Goal: Navigation & Orientation: Find specific page/section

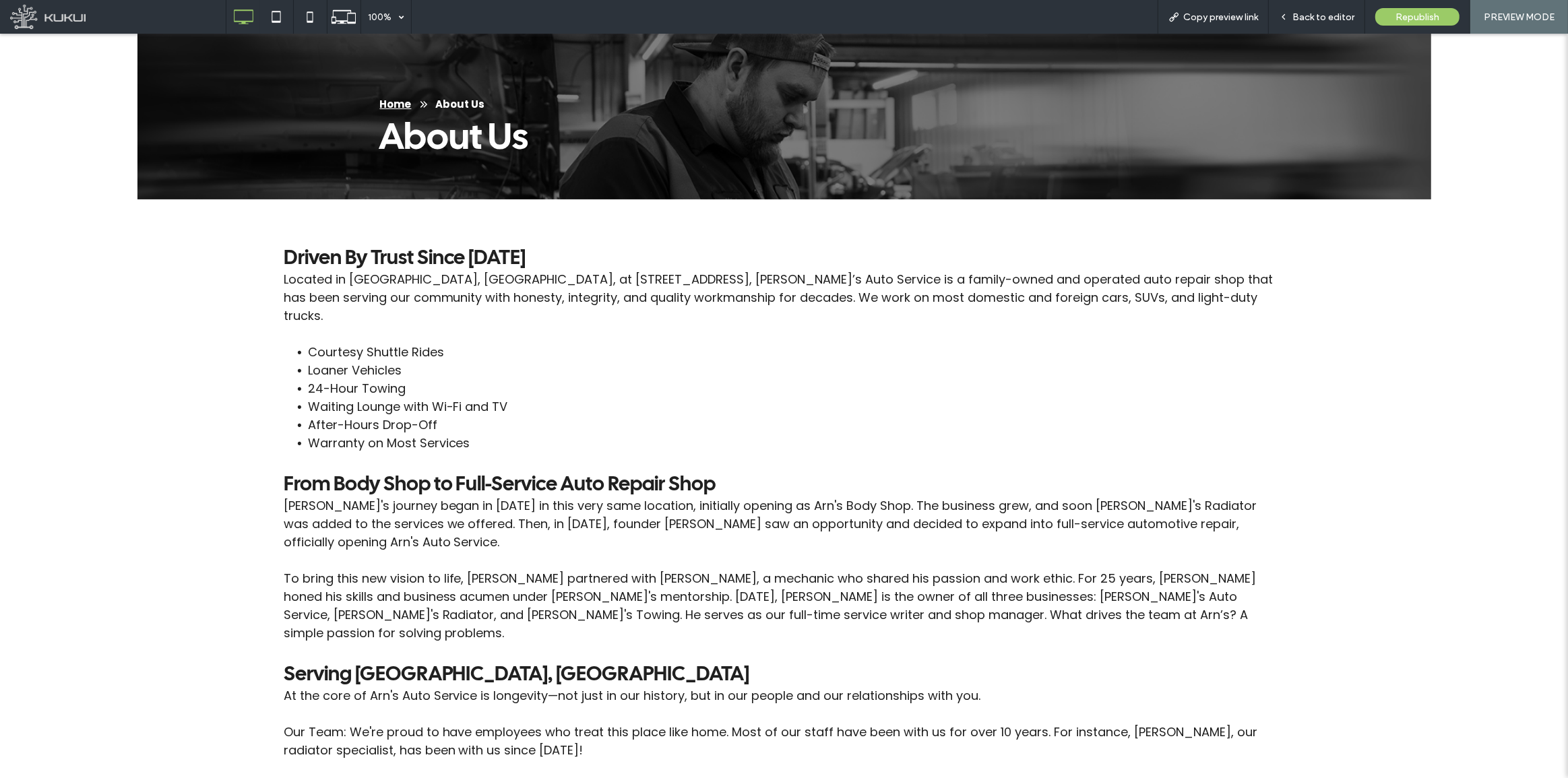
scroll to position [306, 0]
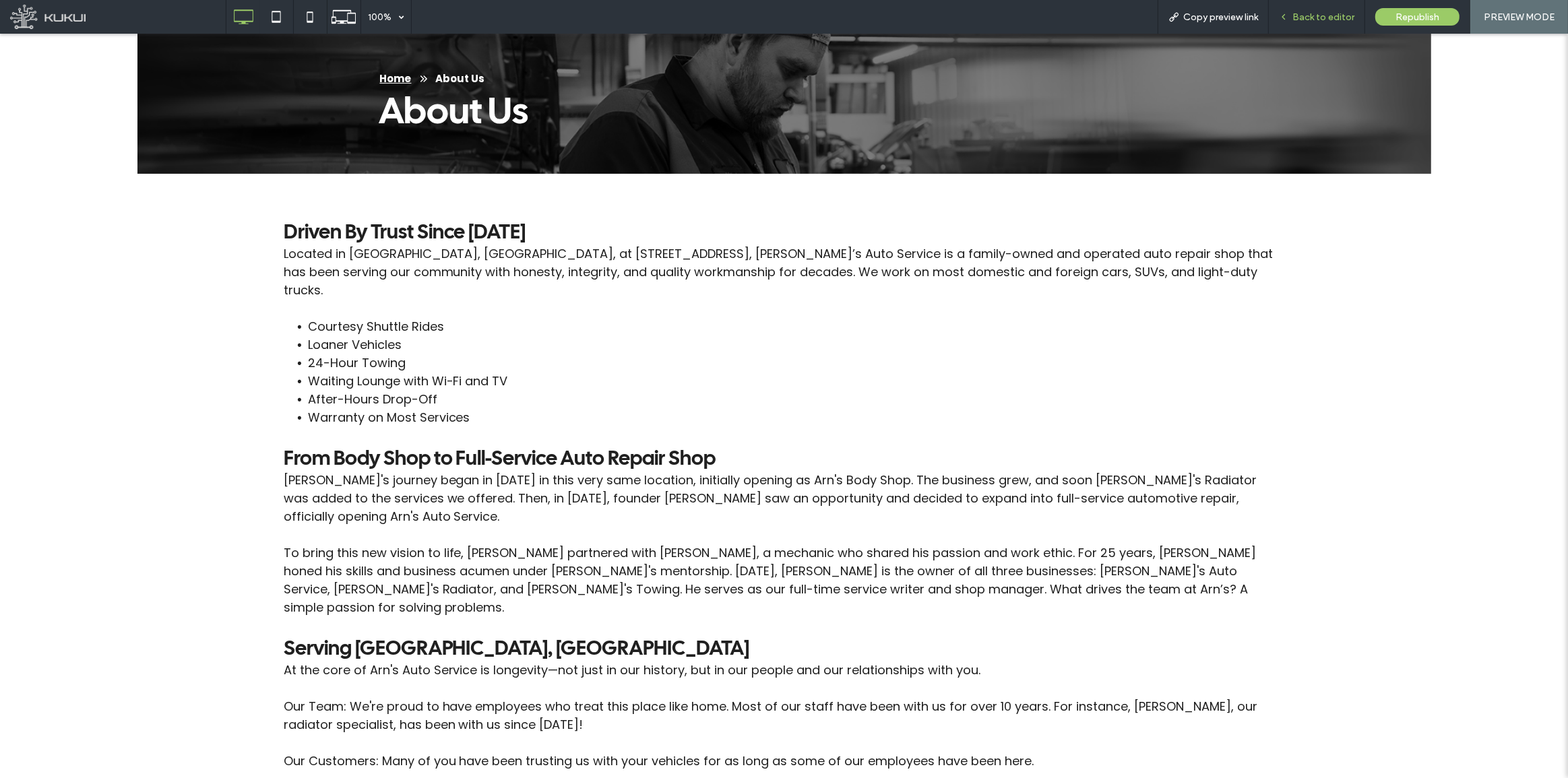
click at [1307, 14] on span "Back to editor" at bounding box center [1323, 17] width 62 height 11
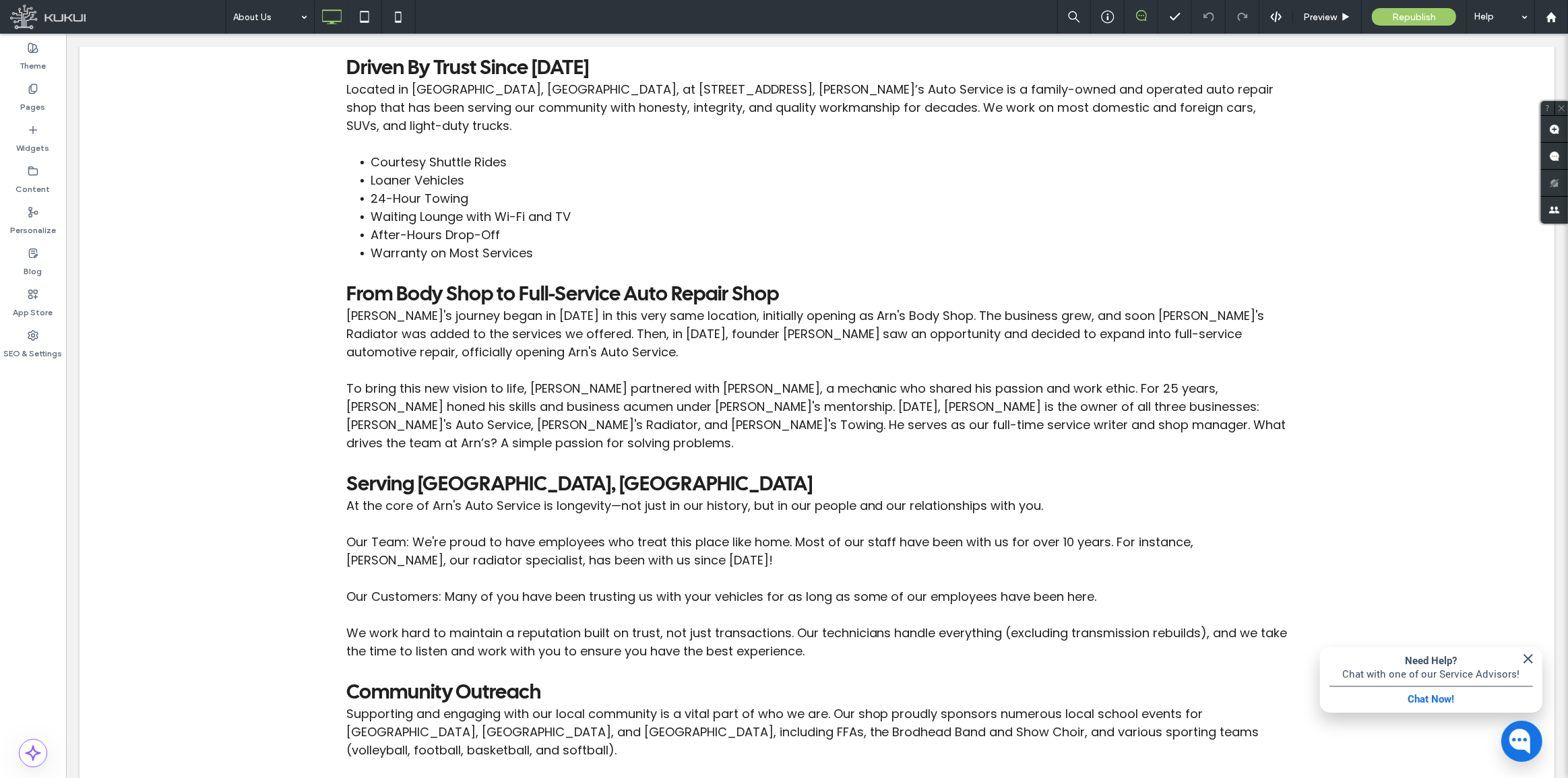
scroll to position [489, 0]
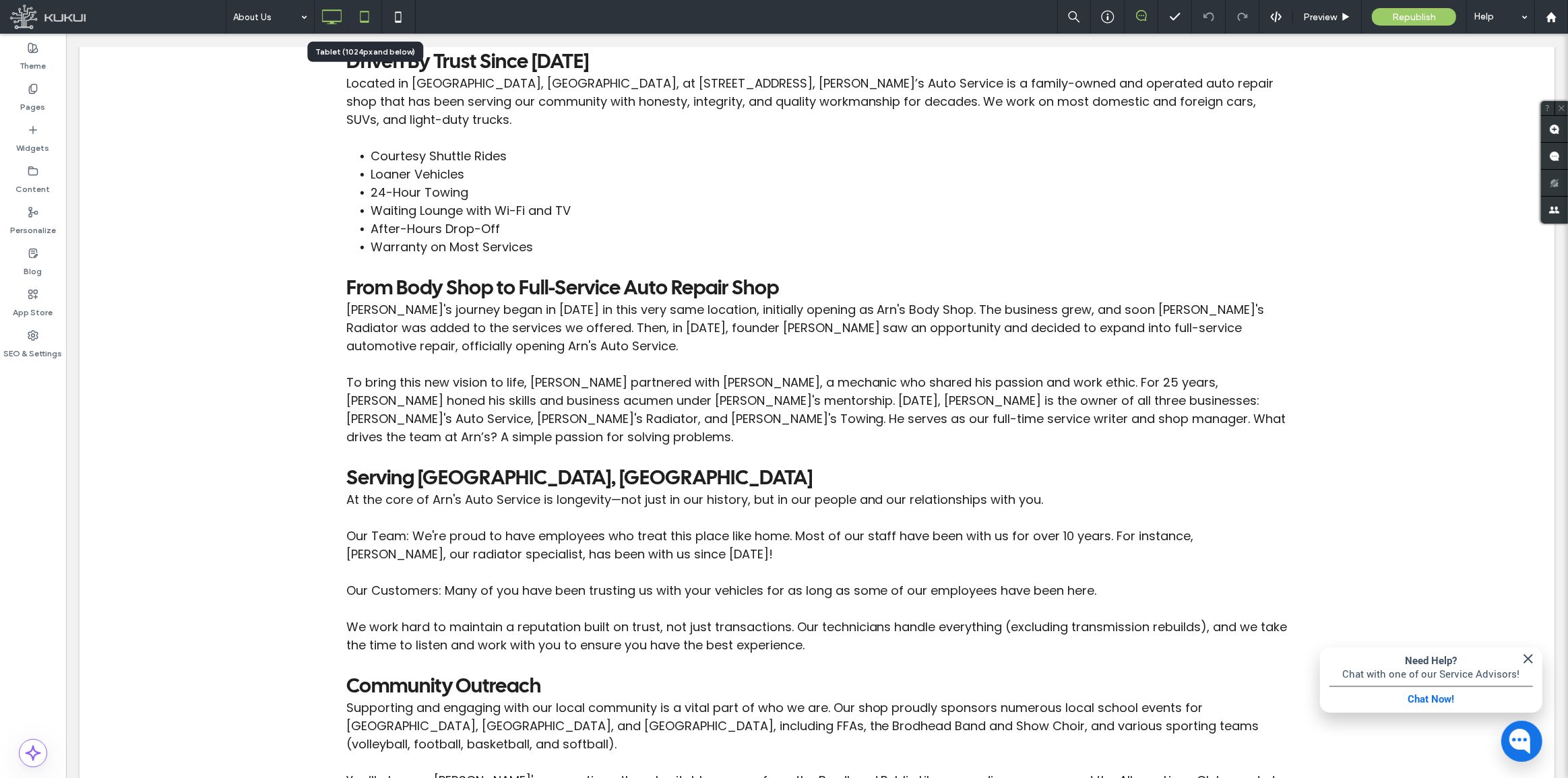
click at [363, 16] on icon at bounding box center [364, 16] width 27 height 27
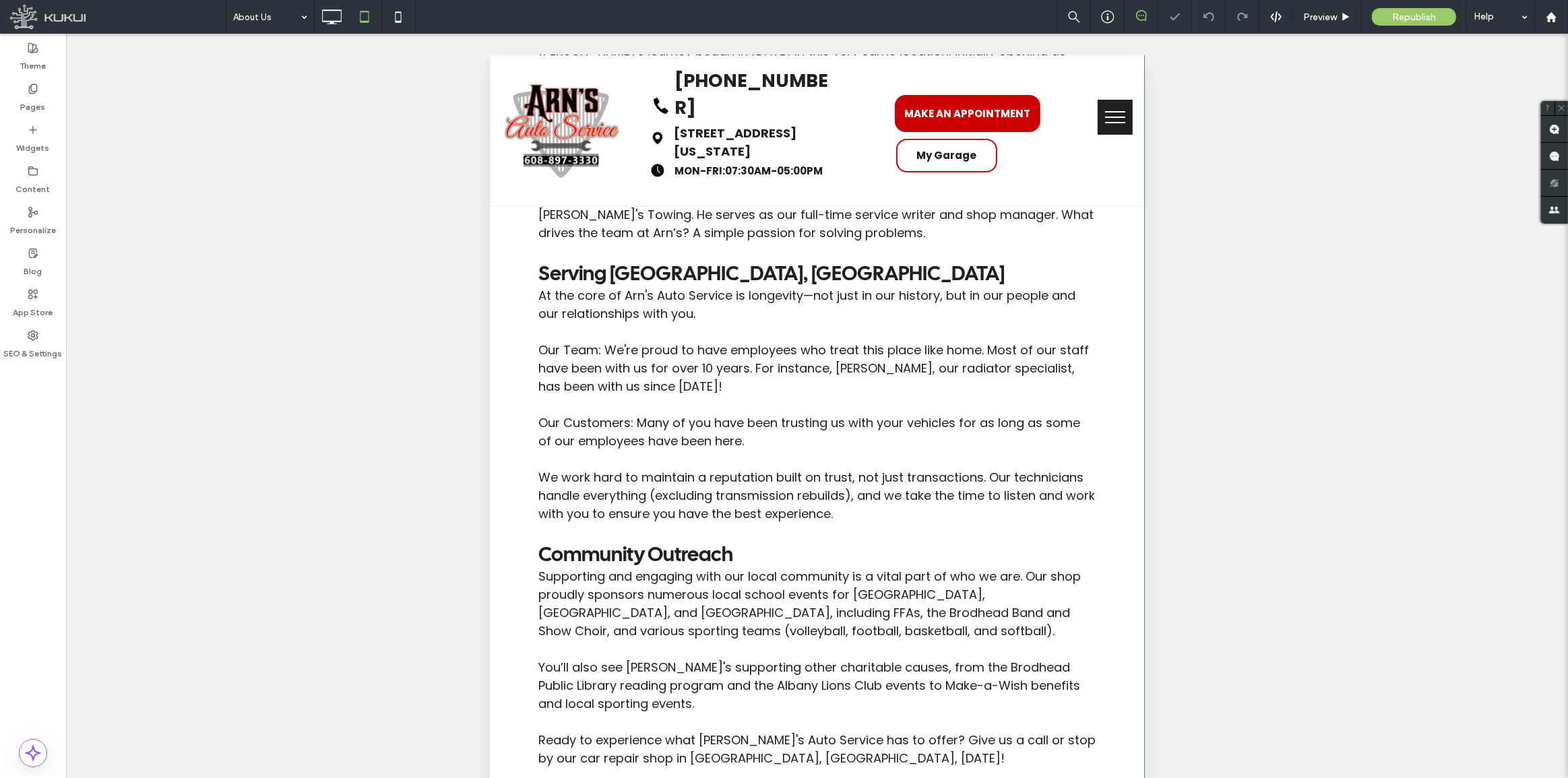
scroll to position [734, 0]
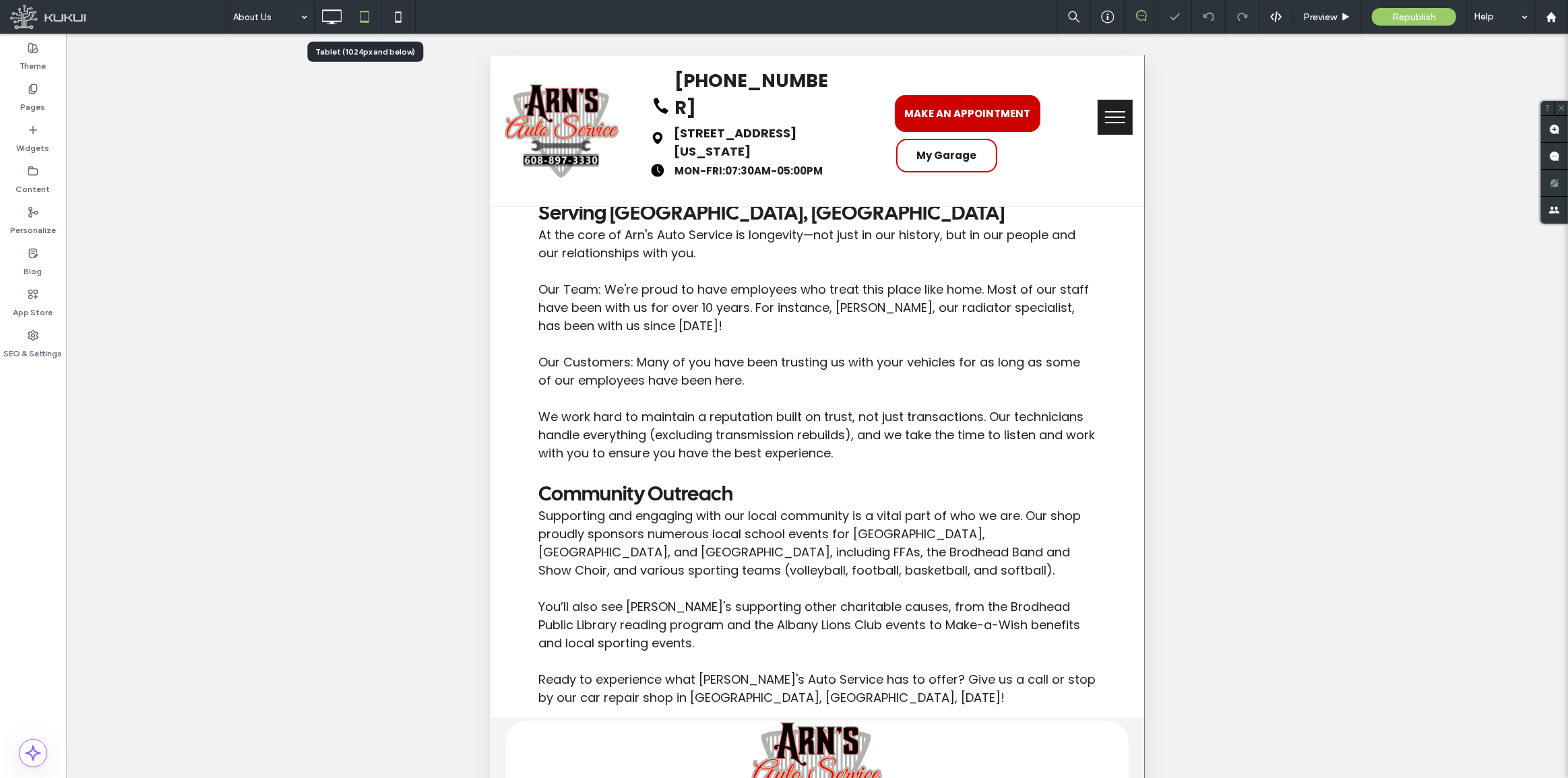
click at [379, 20] on div at bounding box center [365, 16] width 33 height 27
click at [385, 22] on icon at bounding box center [398, 16] width 27 height 27
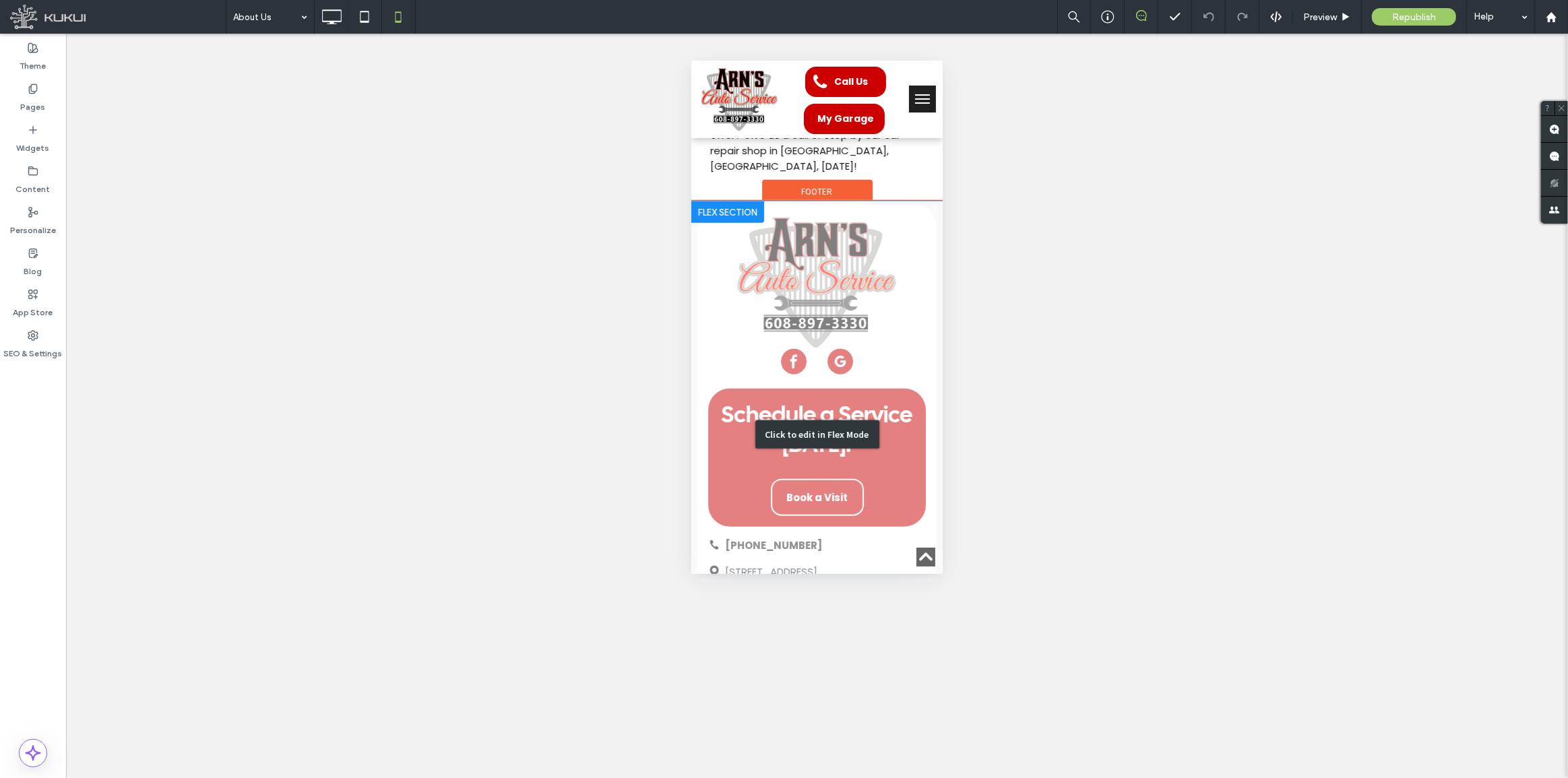
scroll to position [1697, 0]
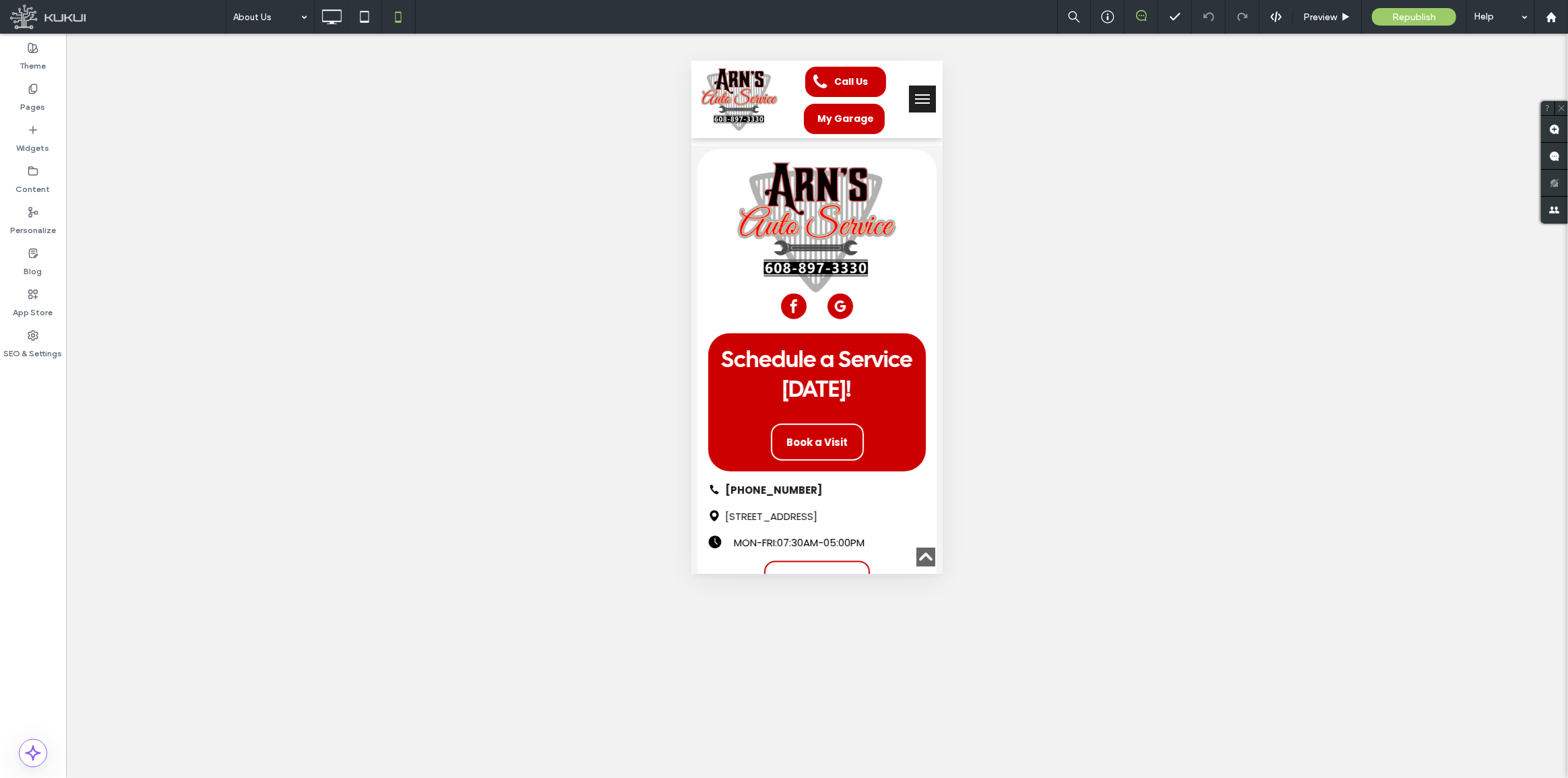
drag, startPoint x: 987, startPoint y: 559, endPoint x: 983, endPoint y: 385, distance: 174.0
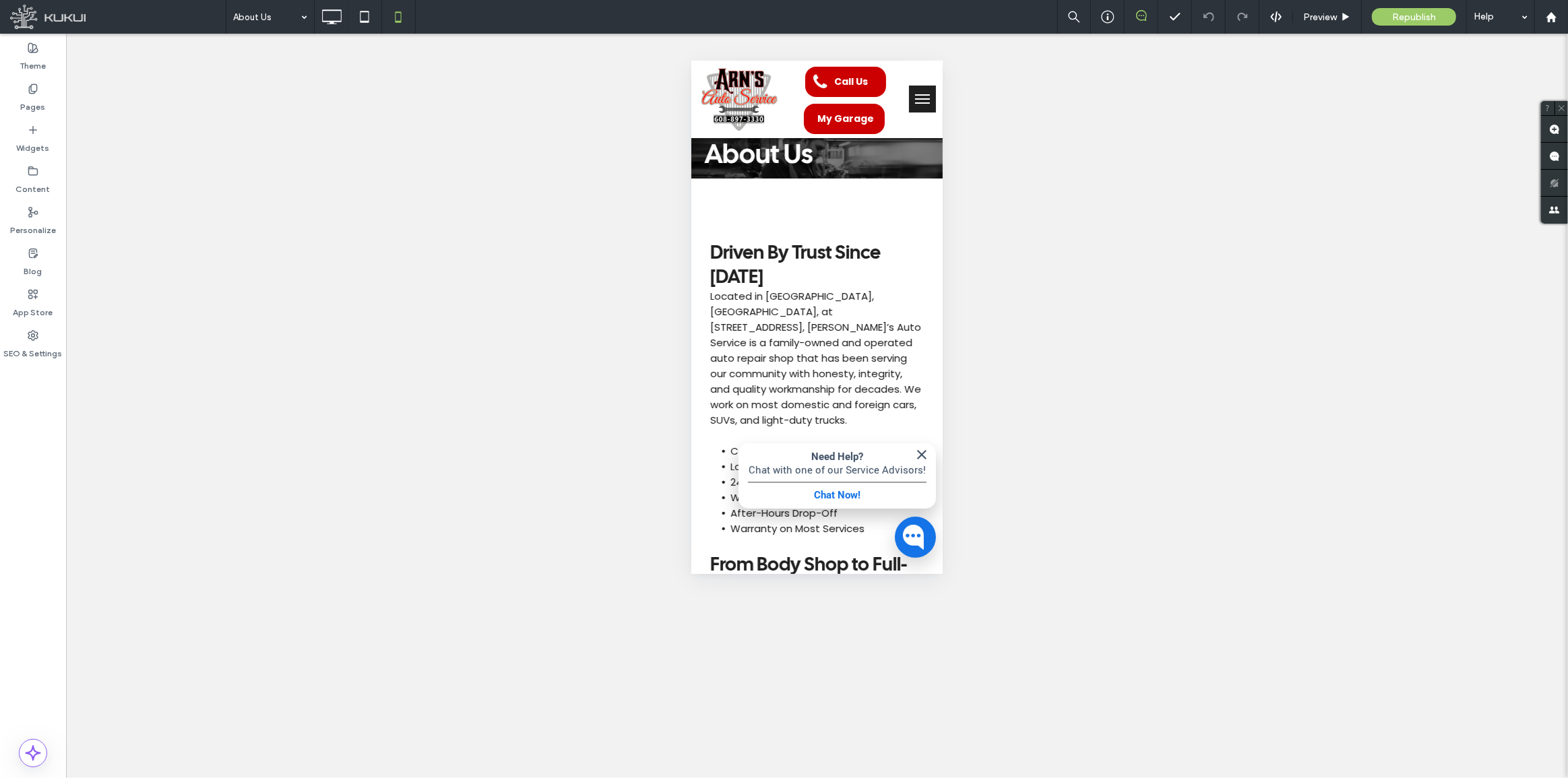
scroll to position [183, 0]
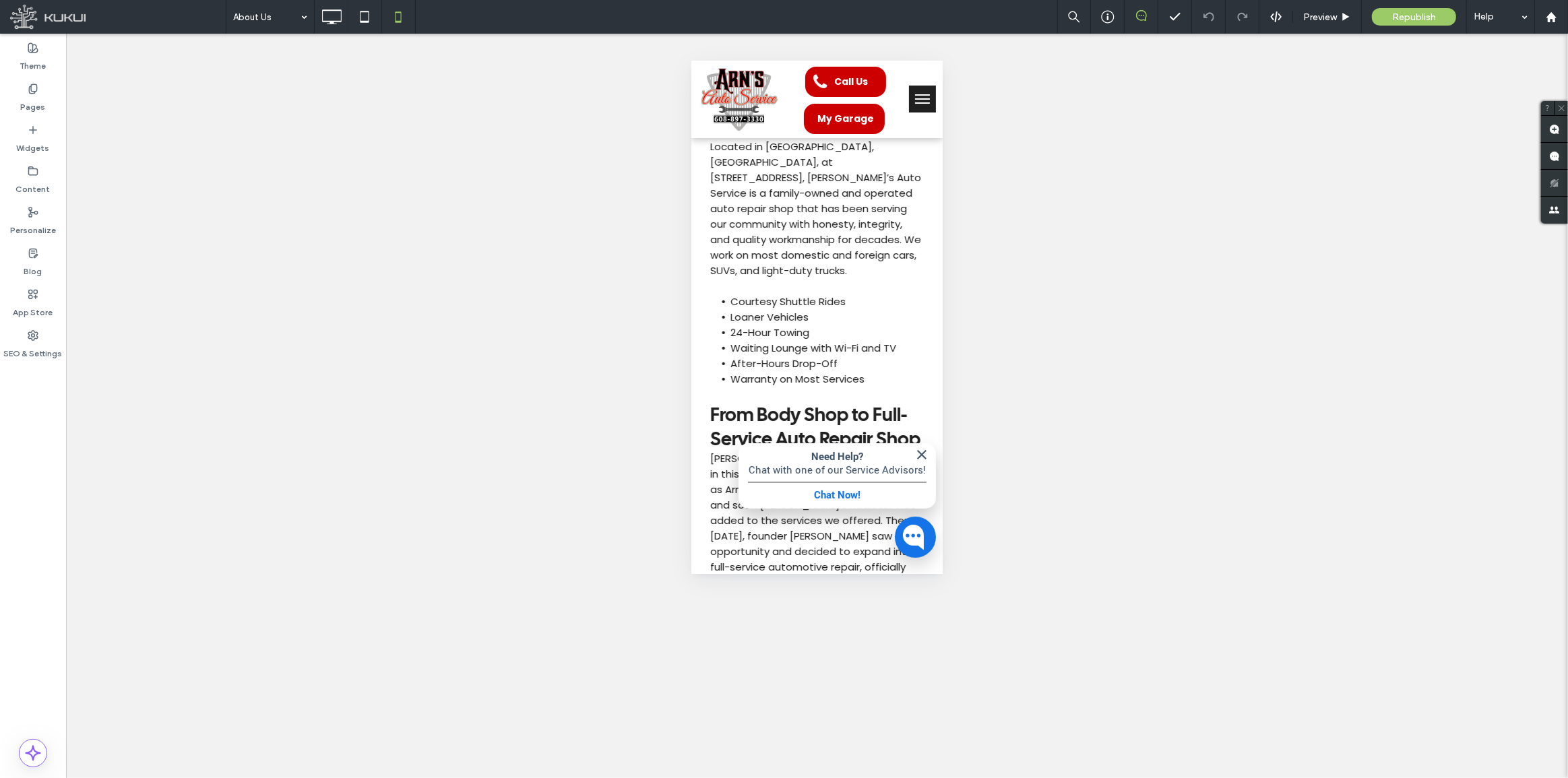
click at [916, 445] on div "Need Help? Chat with one of our Service Advisors! Chat Now!" at bounding box center [837, 475] width 198 height 66
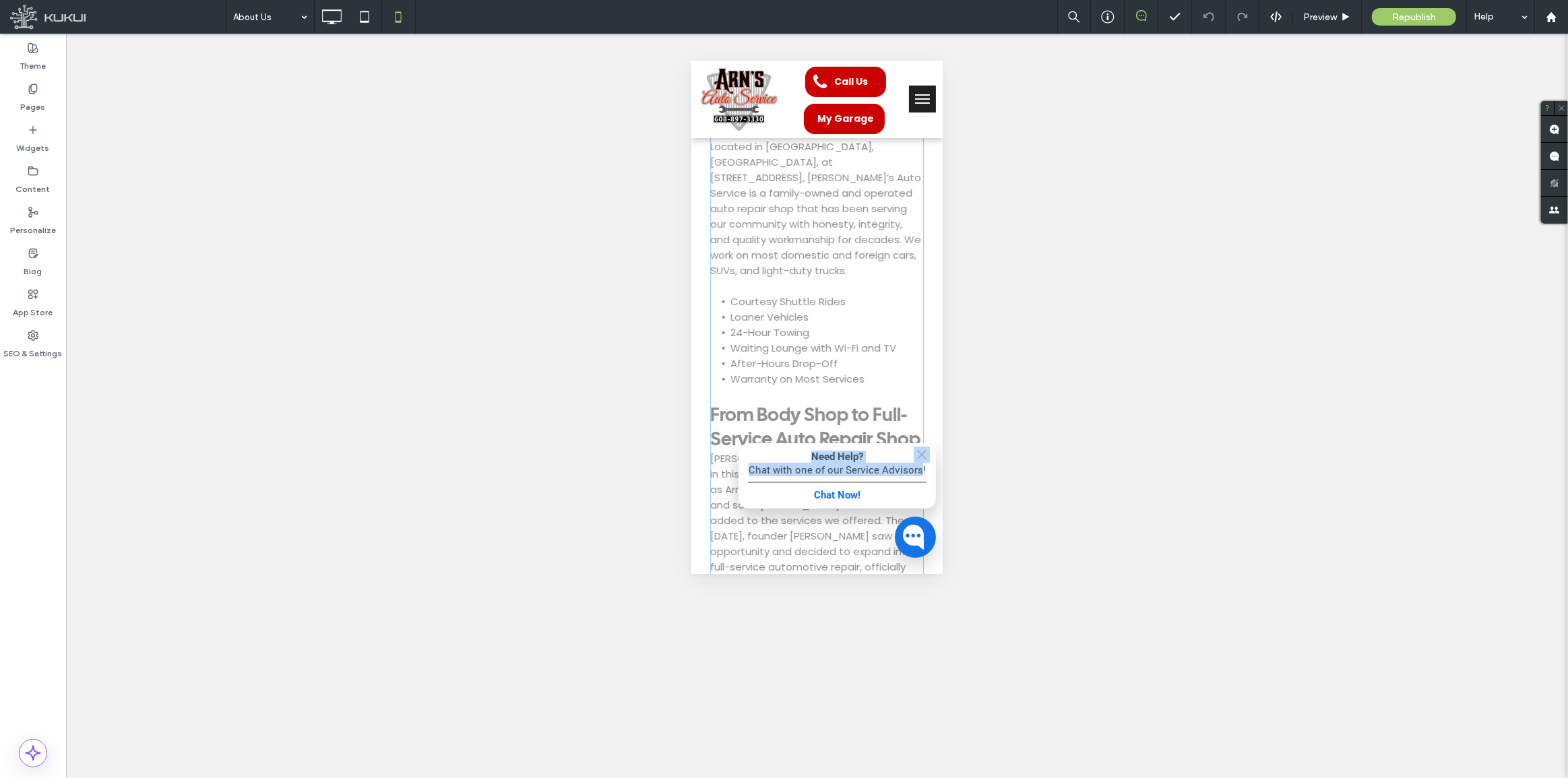
click at [909, 455] on button "button" at bounding box center [921, 454] width 24 height 18
